Goal: Information Seeking & Learning: Find specific fact

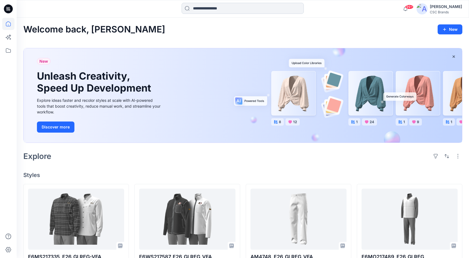
click at [213, 6] on input at bounding box center [243, 8] width 122 height 11
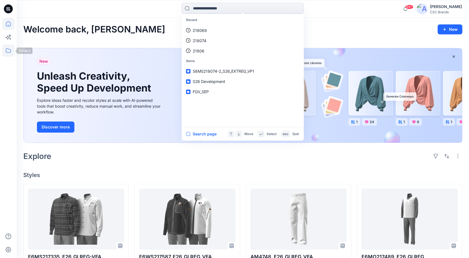
click at [10, 51] on icon at bounding box center [8, 50] width 12 height 12
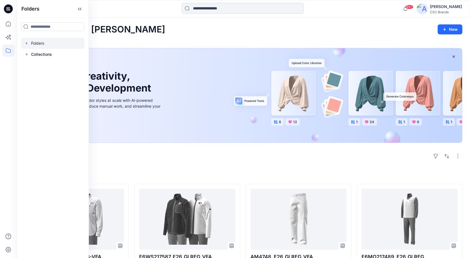
click at [52, 46] on div at bounding box center [52, 43] width 63 height 11
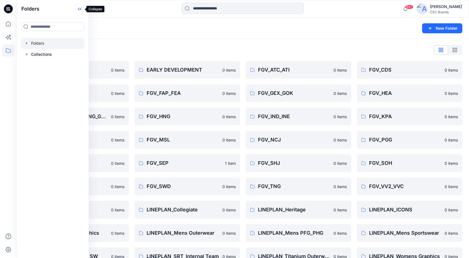
click at [78, 7] on icon at bounding box center [79, 8] width 9 height 9
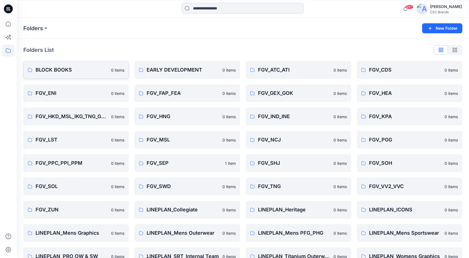
click at [46, 71] on p "BLOCK BOOKS" at bounding box center [72, 70] width 72 height 8
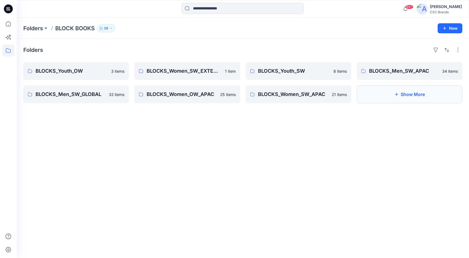
click at [396, 98] on button "Show More" at bounding box center [409, 94] width 105 height 18
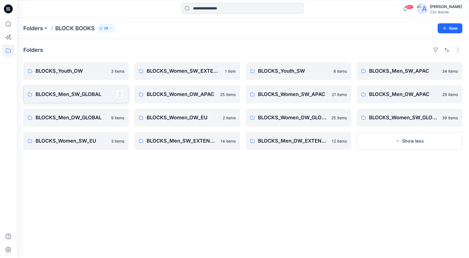
click at [89, 94] on p "BLOCKS_Men_SW_GLOBAL" at bounding box center [76, 94] width 80 height 8
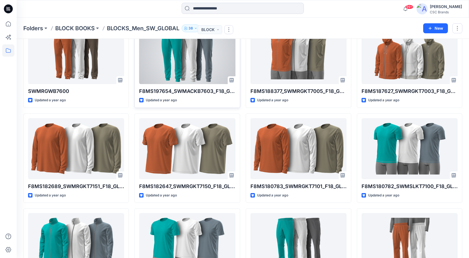
scroll to position [237, 0]
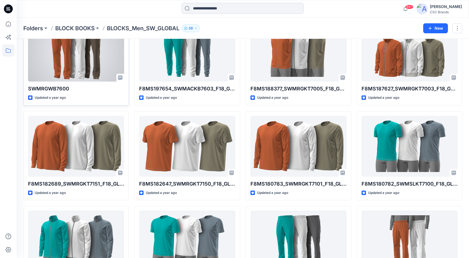
click at [82, 59] on div at bounding box center [76, 51] width 96 height 61
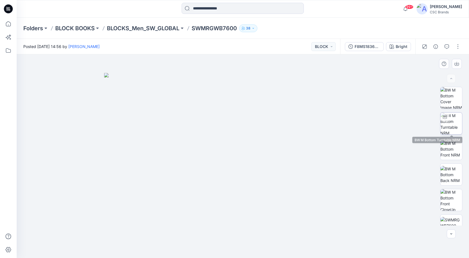
click at [460, 127] on img at bounding box center [451, 124] width 22 height 22
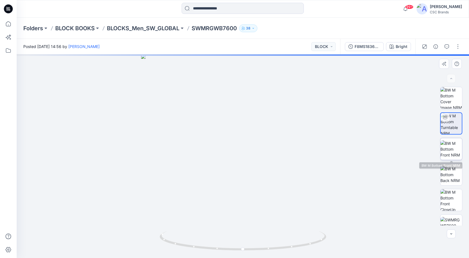
click at [451, 157] on img at bounding box center [451, 148] width 22 height 17
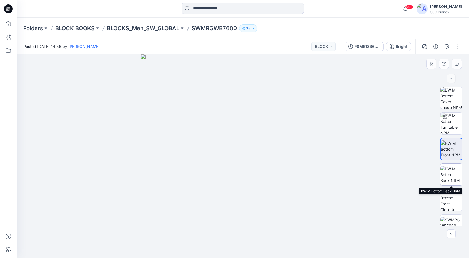
click at [450, 171] on img at bounding box center [451, 174] width 22 height 17
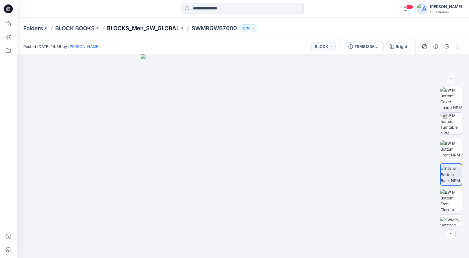
click at [166, 28] on p "BLOCKS_Men_SW_GLOBAL" at bounding box center [143, 28] width 72 height 8
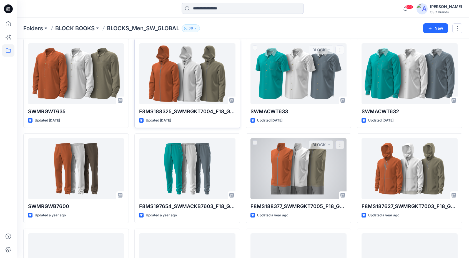
scroll to position [119, 0]
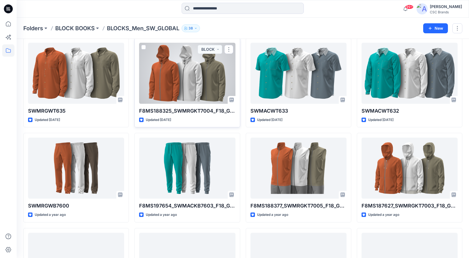
click at [178, 91] on div at bounding box center [187, 73] width 96 height 61
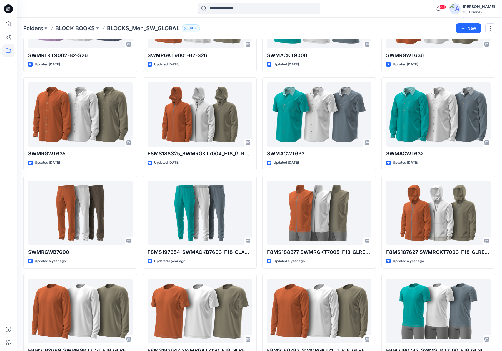
scroll to position [84, 0]
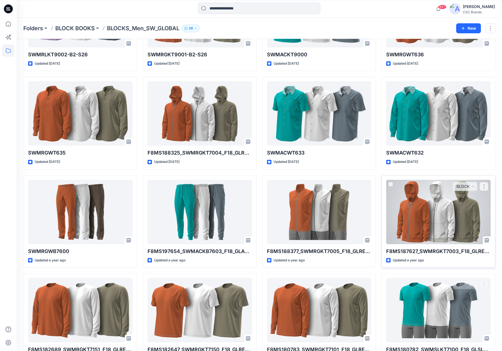
click at [441, 209] on div at bounding box center [438, 212] width 104 height 64
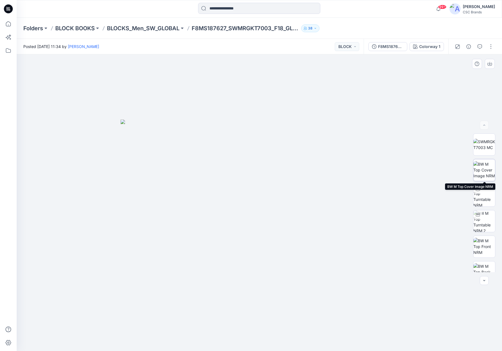
click at [469, 173] on img at bounding box center [484, 169] width 22 height 17
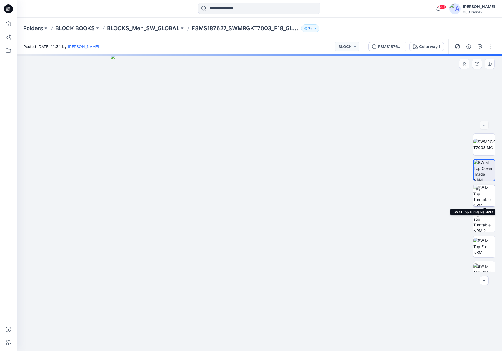
click at [469, 193] on img at bounding box center [484, 196] width 22 height 22
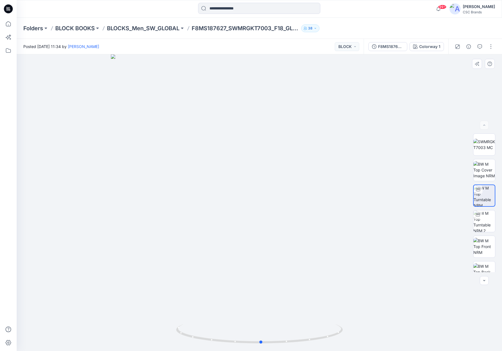
drag, startPoint x: 301, startPoint y: 190, endPoint x: 303, endPoint y: 187, distance: 3.2
click at [303, 187] on div at bounding box center [259, 202] width 485 height 297
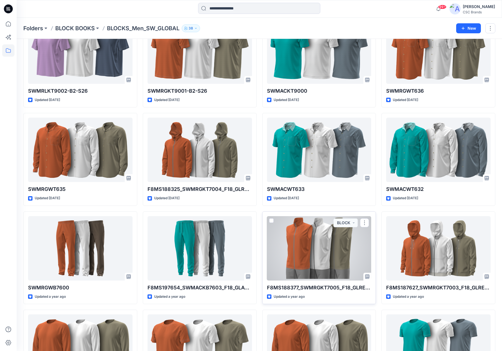
scroll to position [46, 0]
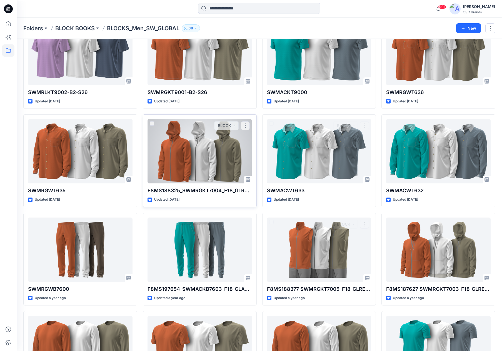
click at [196, 153] on div at bounding box center [199, 151] width 104 height 64
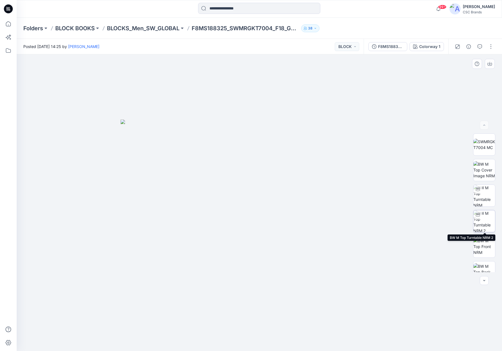
click at [469, 220] on img at bounding box center [484, 221] width 22 height 22
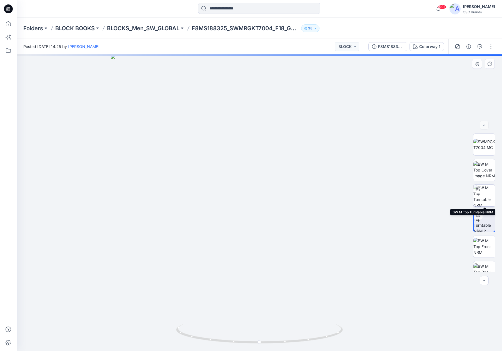
click at [469, 196] on img at bounding box center [484, 196] width 22 height 22
drag, startPoint x: 274, startPoint y: 195, endPoint x: 236, endPoint y: 190, distance: 38.0
click at [236, 190] on div at bounding box center [259, 202] width 485 height 297
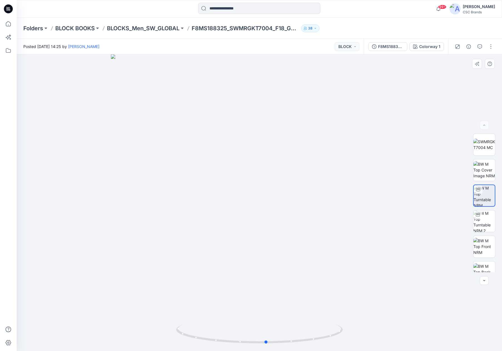
drag, startPoint x: 259, startPoint y: 229, endPoint x: 265, endPoint y: 222, distance: 9.4
click at [305, 229] on div at bounding box center [259, 202] width 485 height 297
drag, startPoint x: 197, startPoint y: 28, endPoint x: 274, endPoint y: 30, distance: 77.2
click at [274, 30] on div "Folders BLOCK BOOKS BLOCKS_Men_SW_GLOBAL F8MS188325_SWMRGKT7004_F18_GLREG_VFA 38" at bounding box center [237, 28] width 428 height 8
copy p "F8MS188325_SWMRGKT7004"
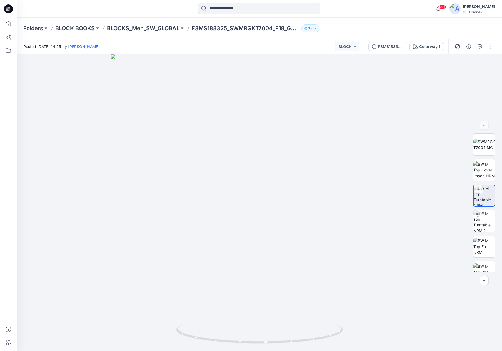
drag, startPoint x: 364, startPoint y: 24, endPoint x: 353, endPoint y: 25, distance: 10.9
click at [364, 24] on div "Folders BLOCK BOOKS BLOCKS_Men_SW_GLOBAL F8MS188325_SWMRGKT7004_F18_GLREG_VFA 38" at bounding box center [259, 28] width 485 height 21
click at [296, 30] on p "F8MS188325_SWMRGKT7004_F18_GLREG_VFA" at bounding box center [245, 28] width 107 height 8
click at [287, 28] on p "F8MS188325_SWMRGKT7004_F18_GLREG_VFA" at bounding box center [245, 28] width 107 height 8
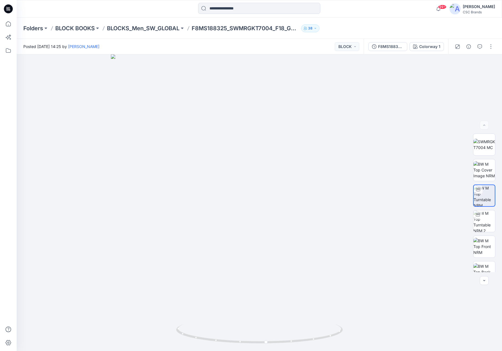
click at [193, 29] on p "F8MS188325_SWMRGKT7004_F18_GLREG_VFA" at bounding box center [245, 28] width 107 height 8
drag, startPoint x: 215, startPoint y: 30, endPoint x: 287, endPoint y: 34, distance: 72.8
click at [287, 34] on div "Folders BLOCK BOOKS BLOCKS_Men_SW_GLOBAL F8MS188325_SWMRGKT7004_F18_GLREG_VFA 38" at bounding box center [259, 28] width 485 height 21
copy p "F8MS188325_SWMRGKT7004_F18_GLREG_VFA"
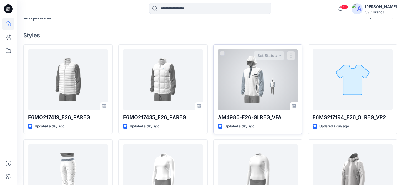
scroll to position [146, 0]
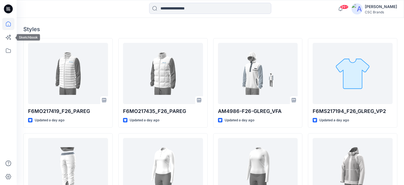
click at [9, 26] on icon at bounding box center [8, 24] width 12 height 12
click at [9, 48] on icon at bounding box center [8, 50] width 12 height 12
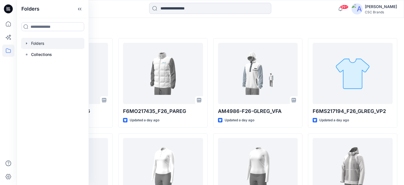
click at [37, 43] on div at bounding box center [52, 43] width 63 height 11
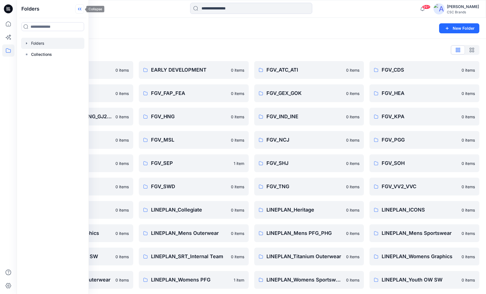
click at [84, 9] on icon at bounding box center [79, 8] width 9 height 9
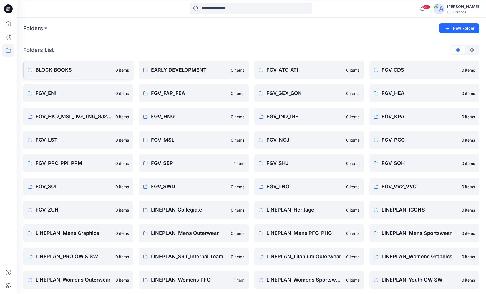
click at [52, 71] on p "BLOCK BOOKS" at bounding box center [74, 70] width 77 height 8
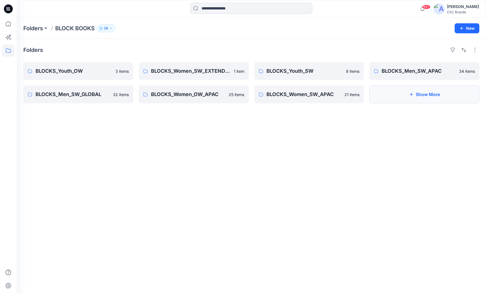
click at [404, 92] on button "Show More" at bounding box center [424, 94] width 110 height 18
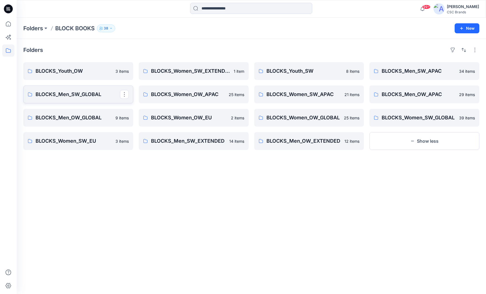
click at [81, 94] on p "BLOCKS_Men_SW_GLOBAL" at bounding box center [78, 94] width 84 height 8
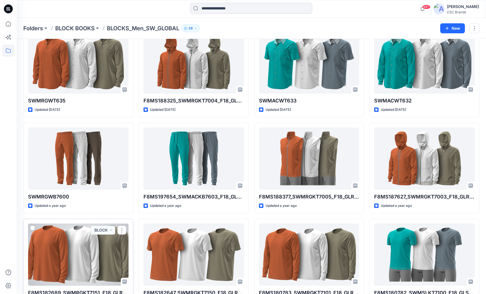
scroll to position [135, 0]
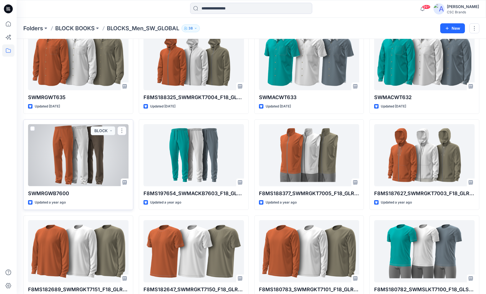
click at [90, 159] on div at bounding box center [78, 155] width 100 height 62
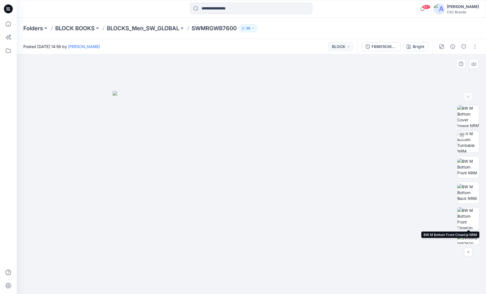
scroll to position [1, 0]
click at [404, 184] on img at bounding box center [468, 242] width 22 height 17
drag, startPoint x: 311, startPoint y: 96, endPoint x: 309, endPoint y: 129, distance: 32.3
click at [309, 129] on img at bounding box center [251, 174] width 214 height 240
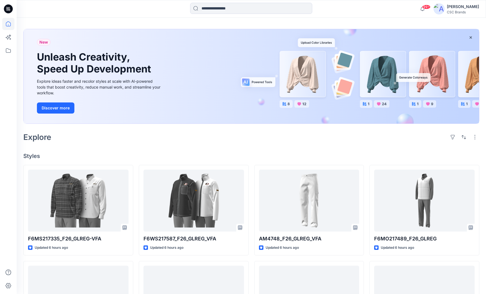
scroll to position [20, 0]
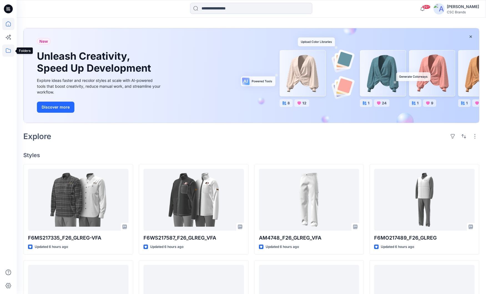
click at [6, 49] on icon at bounding box center [8, 50] width 12 height 12
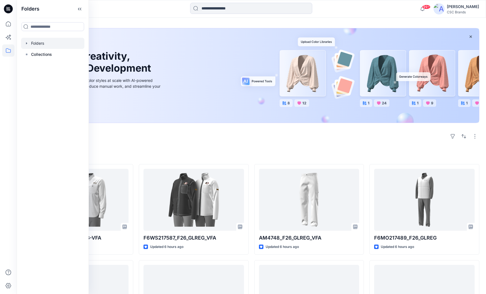
click at [49, 46] on div at bounding box center [52, 43] width 63 height 11
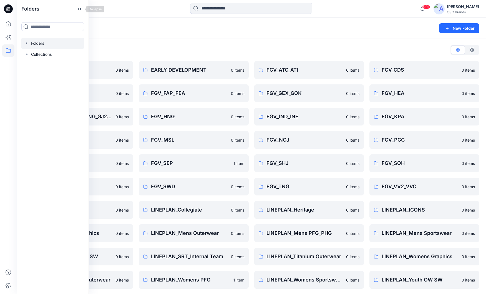
click at [78, 7] on icon at bounding box center [79, 8] width 9 height 9
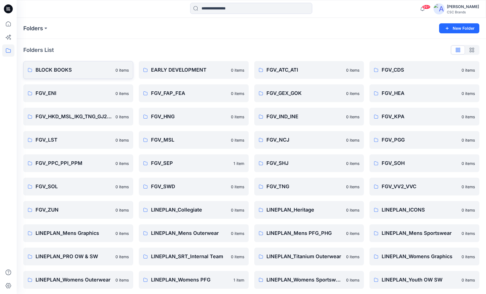
click at [62, 70] on p "BLOCK BOOKS" at bounding box center [74, 70] width 77 height 8
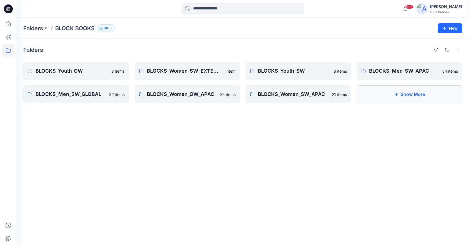
click at [401, 88] on button "Show More" at bounding box center [410, 94] width 106 height 18
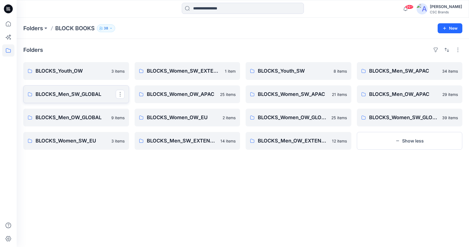
click at [64, 96] on p "BLOCKS_Men_SW_GLOBAL" at bounding box center [76, 94] width 80 height 8
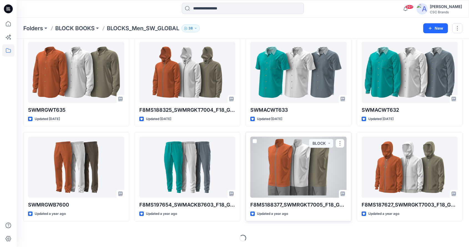
scroll to position [120, 0]
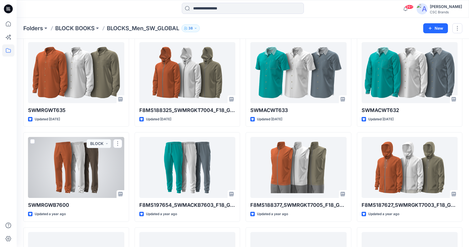
click at [89, 184] on div at bounding box center [76, 167] width 96 height 61
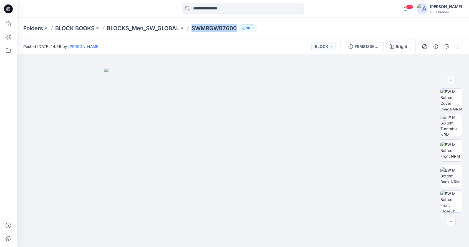
drag, startPoint x: 238, startPoint y: 30, endPoint x: 195, endPoint y: 31, distance: 43.0
click at [195, 31] on p "SWMRGWB7600" at bounding box center [214, 28] width 45 height 8
copy p "SWMRGWB7600"
click at [455, 126] on img at bounding box center [452, 125] width 22 height 22
